Goal: Check status

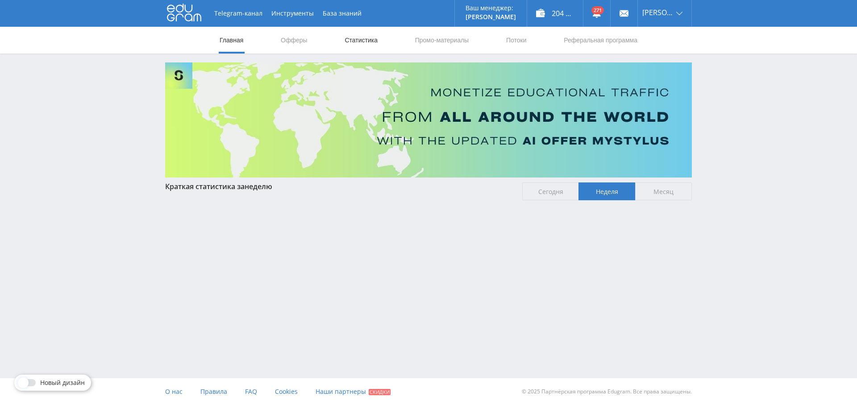
click at [358, 38] on link "Статистика" at bounding box center [361, 40] width 35 height 27
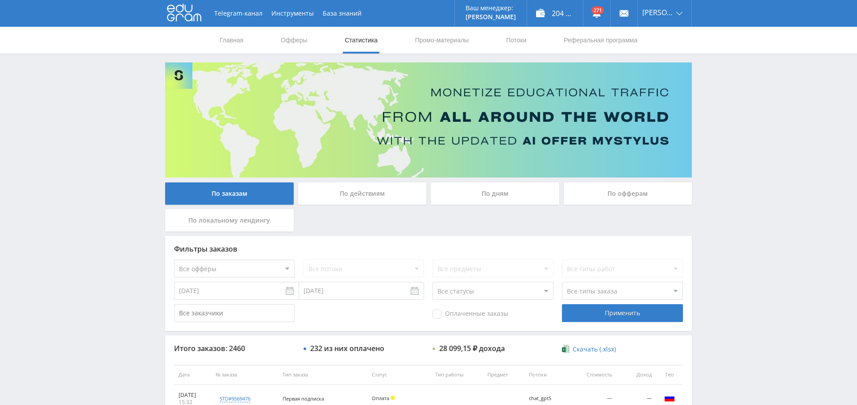
click at [491, 193] on div "По дням" at bounding box center [495, 193] width 128 height 22
click at [0, 0] on input "По дням" at bounding box center [0, 0] width 0 height 0
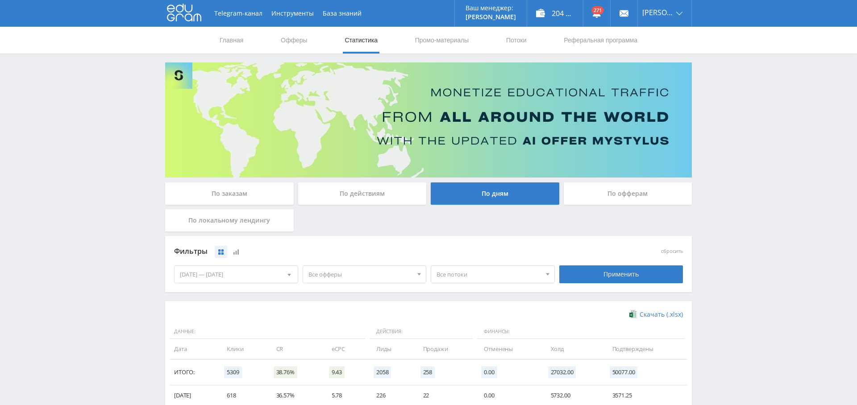
click at [347, 275] on span "Все офферы" at bounding box center [360, 274] width 104 height 17
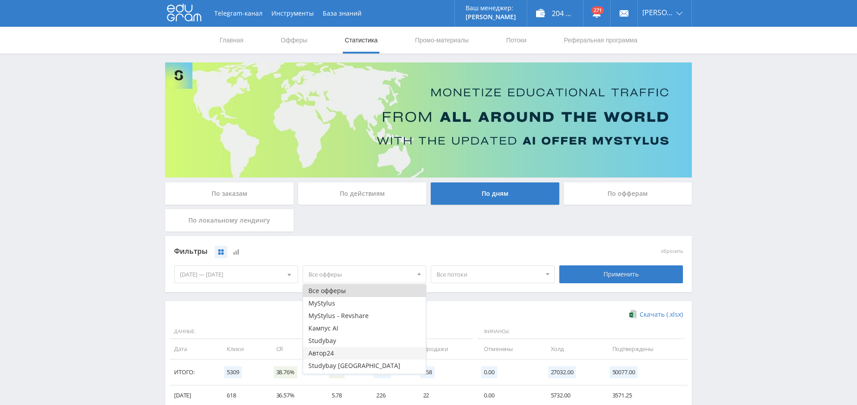
click at [344, 352] on button "Автор24" at bounding box center [364, 353] width 123 height 12
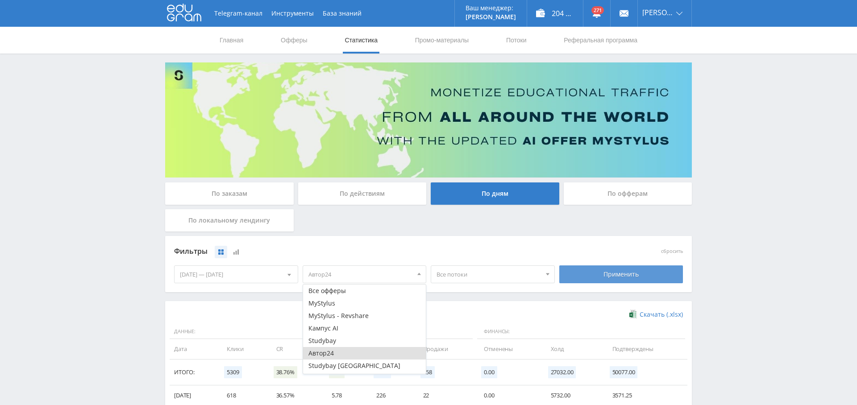
drag, startPoint x: 624, startPoint y: 273, endPoint x: 596, endPoint y: 274, distance: 27.7
click at [624, 273] on div "Применить" at bounding box center [621, 274] width 124 height 18
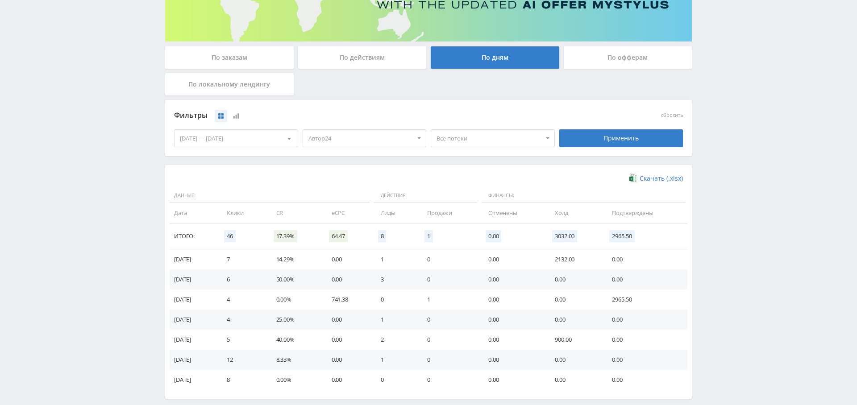
scroll to position [163, 0]
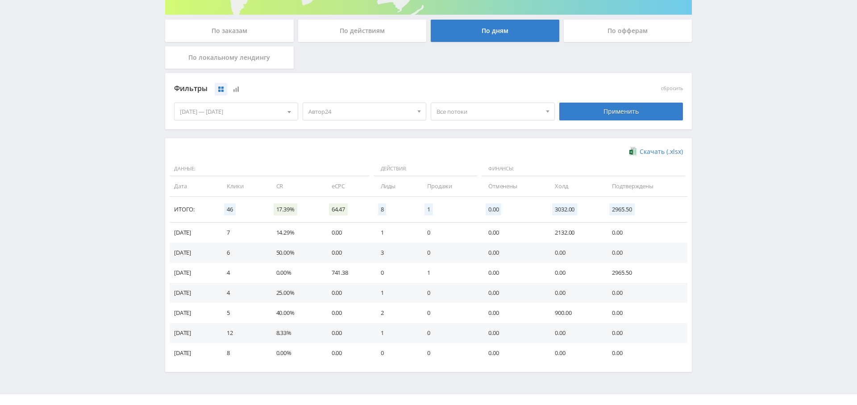
click at [235, 107] on div "[DATE] — [DATE]" at bounding box center [235, 111] width 123 height 17
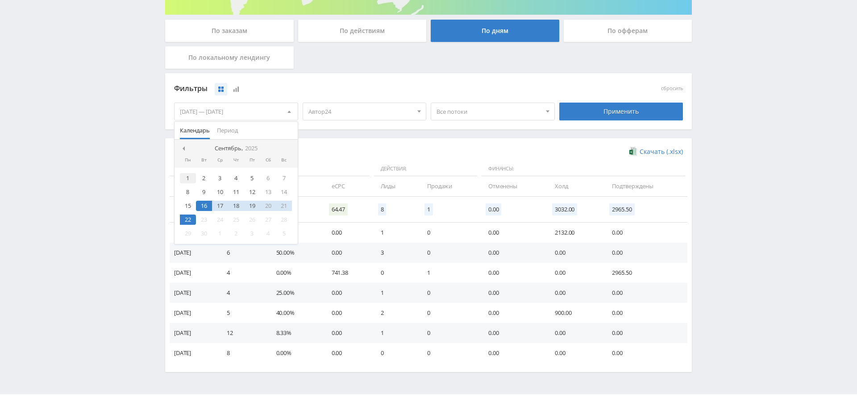
click at [190, 179] on div "1" at bounding box center [188, 178] width 16 height 10
drag, startPoint x: 187, startPoint y: 216, endPoint x: 220, endPoint y: 211, distance: 33.1
click at [187, 216] on div "22" at bounding box center [188, 220] width 16 height 10
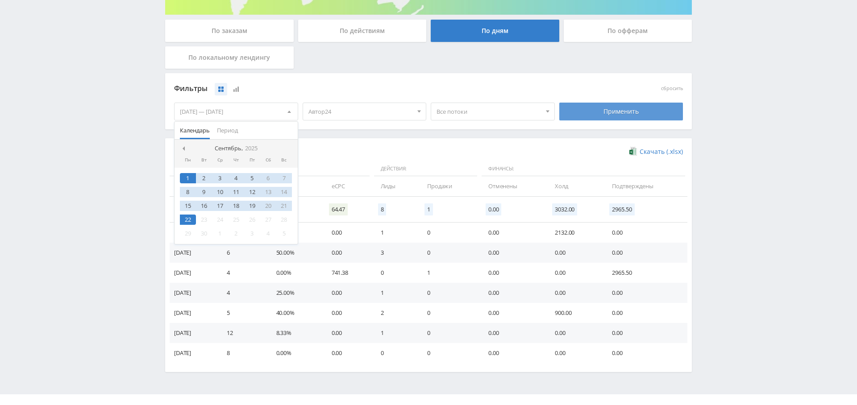
click at [606, 107] on div "Применить" at bounding box center [621, 112] width 124 height 18
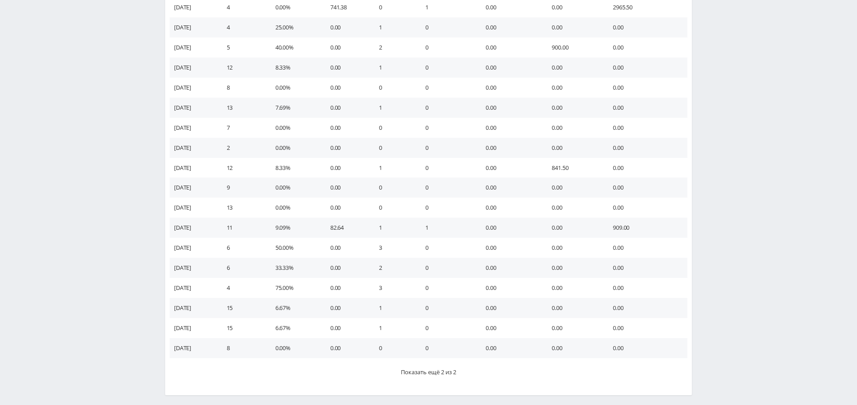
scroll to position [431, 0]
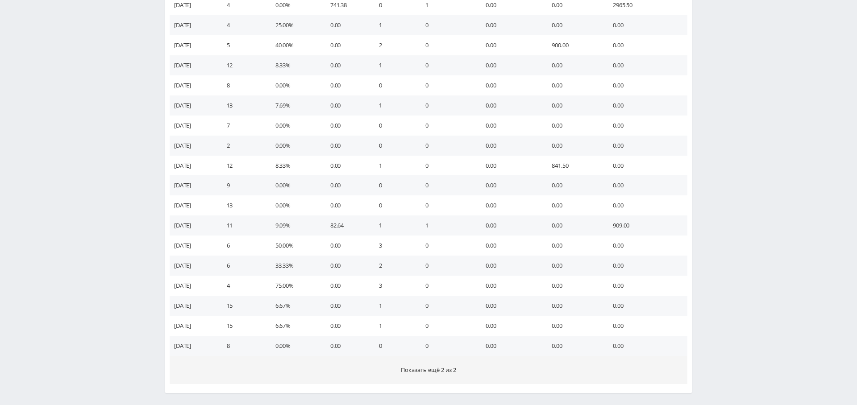
click at [427, 372] on span "Показать ещё 2 из 2" at bounding box center [428, 370] width 55 height 8
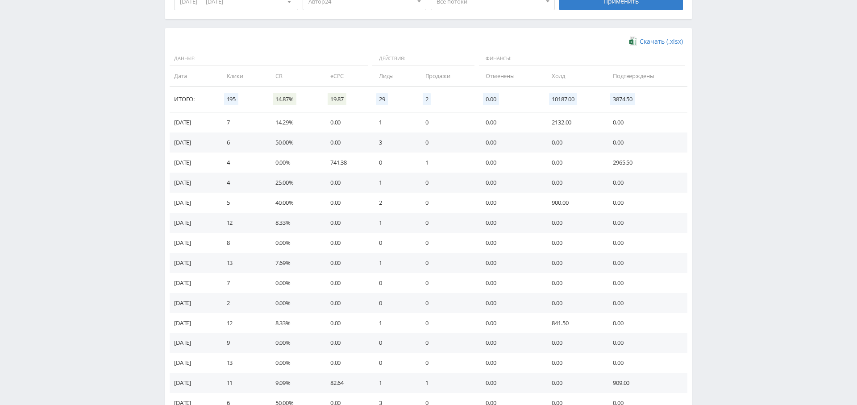
scroll to position [0, 0]
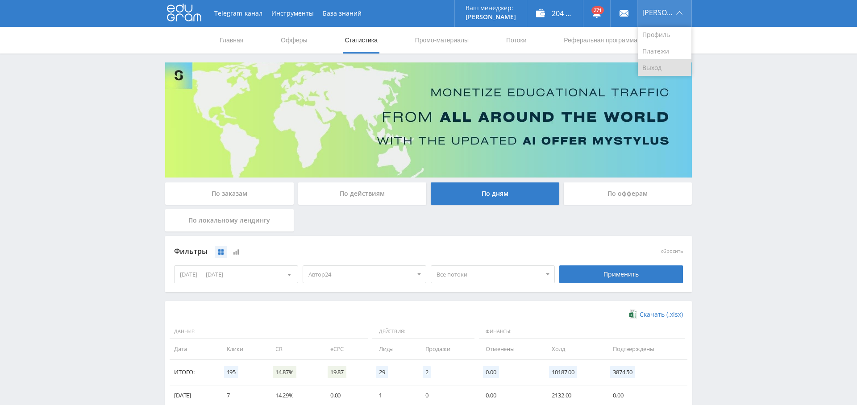
click at [665, 62] on link "Выход" at bounding box center [665, 68] width 54 height 16
